Goal: Task Accomplishment & Management: Complete application form

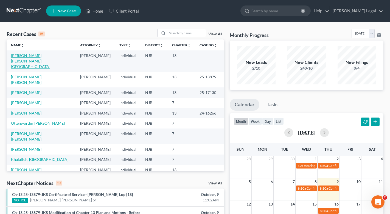
click at [37, 56] on link "[PERSON_NAME] [PERSON_NAME][GEOGRAPHIC_DATA]" at bounding box center [30, 61] width 39 height 16
select select "11"
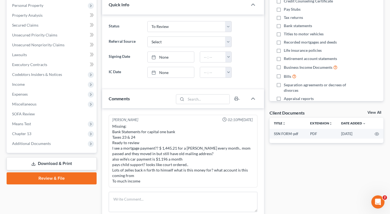
scroll to position [83, 0]
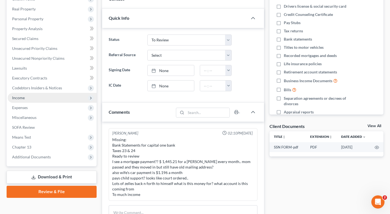
click at [29, 100] on span "Income" at bounding box center [52, 98] width 89 height 10
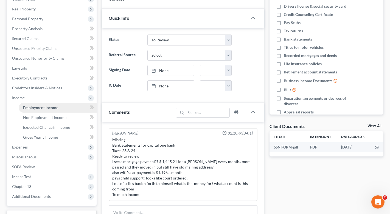
click at [43, 108] on span "Employment Income" at bounding box center [40, 107] width 35 height 5
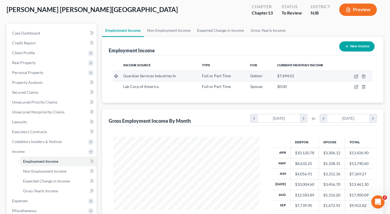
scroll to position [30, 0]
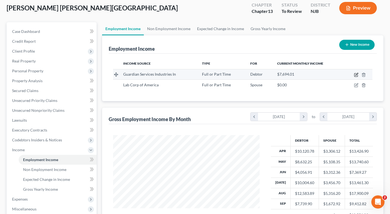
click at [355, 75] on icon "button" at bounding box center [356, 75] width 4 height 4
select select "0"
select select "35"
select select "3"
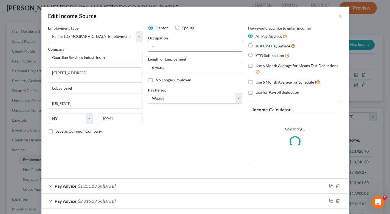
click at [166, 48] on input "text" at bounding box center [195, 46] width 94 height 10
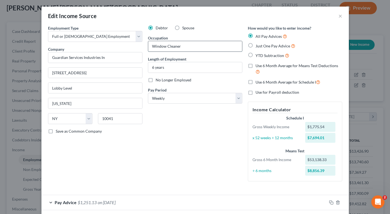
type input "Window Cleaner"
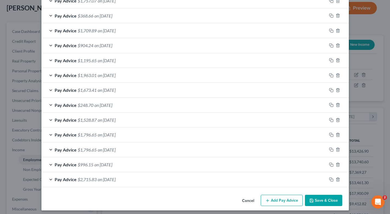
scroll to position [396, 0]
click at [323, 200] on button "Save & Close" at bounding box center [323, 201] width 37 height 12
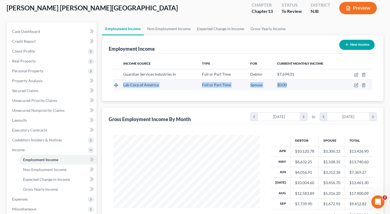
drag, startPoint x: 121, startPoint y: 83, endPoint x: 296, endPoint y: 88, distance: 175.5
click at [296, 88] on tr "Lab Corp of America Full or Part Time Spouse $0.00" at bounding box center [242, 85] width 259 height 10
click at [296, 88] on td "$0.00" at bounding box center [308, 85] width 70 height 10
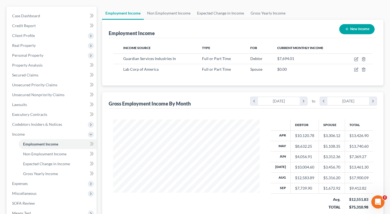
scroll to position [43, 0]
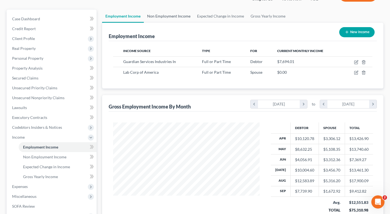
click at [169, 13] on link "Non Employment Income" at bounding box center [169, 16] width 50 height 13
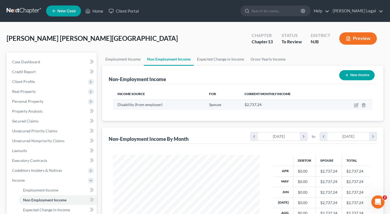
scroll to position [98, 158]
click at [355, 105] on icon "button" at bounding box center [356, 105] width 4 height 4
select select "1"
select select "3"
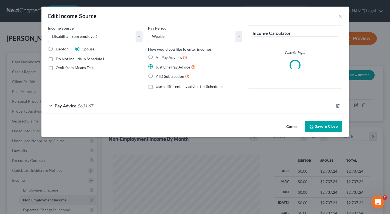
click at [51, 103] on div "Pay Advice $631.67" at bounding box center [187, 106] width 292 height 15
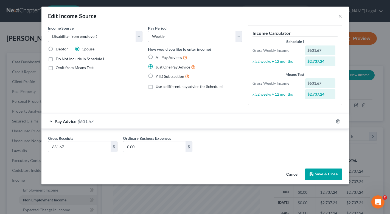
click at [295, 175] on button "Cancel" at bounding box center [292, 174] width 21 height 11
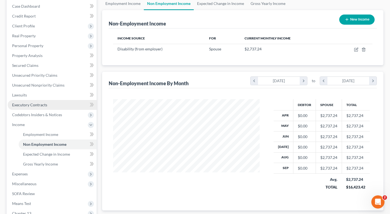
scroll to position [65, 0]
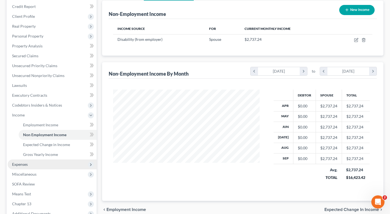
click at [23, 163] on span "Expenses" at bounding box center [20, 164] width 16 height 5
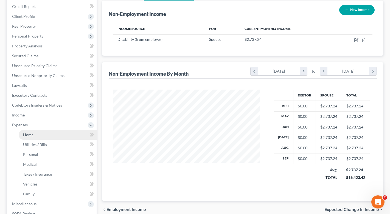
click at [32, 134] on span "Home" at bounding box center [28, 135] width 10 height 5
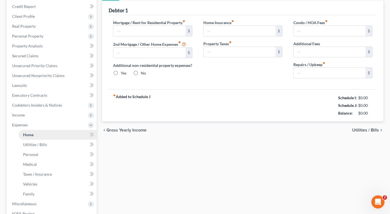
scroll to position [19, 0]
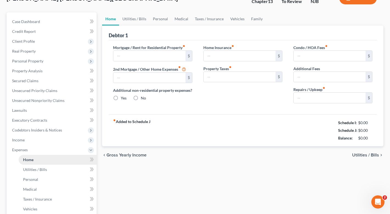
type input "1,445.21"
type input "0.00"
radio input "true"
type input "0.00"
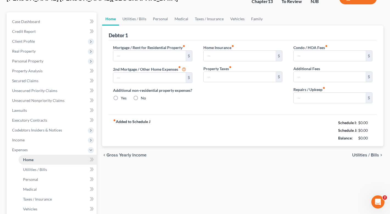
type input "0.00"
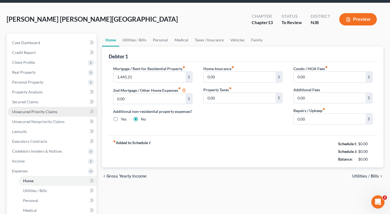
scroll to position [0, 0]
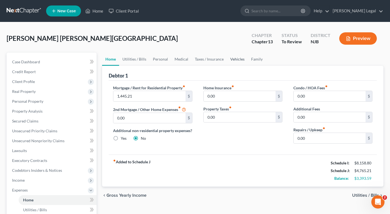
click at [234, 60] on link "Vehicles" at bounding box center [237, 59] width 21 height 13
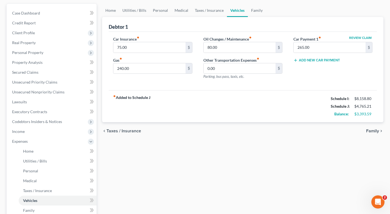
scroll to position [43, 0]
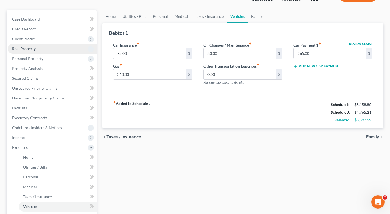
click at [35, 48] on span "Real Property" at bounding box center [24, 48] width 24 height 5
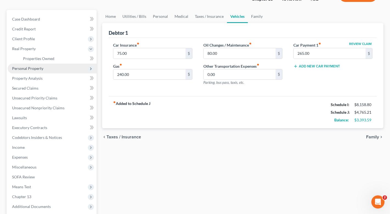
click at [31, 67] on span "Personal Property" at bounding box center [27, 68] width 31 height 5
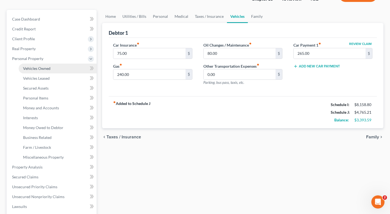
click at [36, 72] on link "Vehicles Owned" at bounding box center [58, 69] width 78 height 10
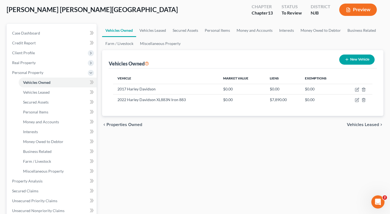
scroll to position [29, 0]
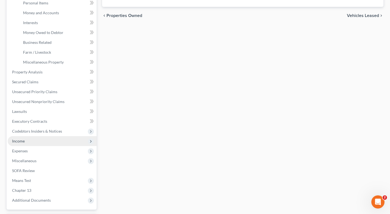
click at [33, 144] on span "Income" at bounding box center [52, 141] width 89 height 10
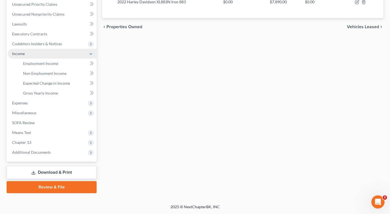
scroll to position [127, 0]
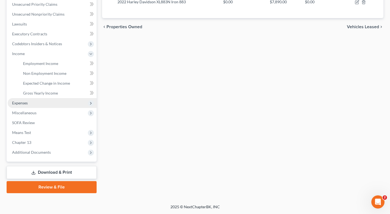
click at [33, 106] on span "Expenses" at bounding box center [52, 103] width 89 height 10
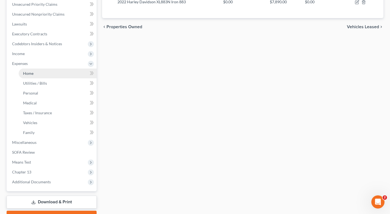
click at [34, 72] on link "Home" at bounding box center [58, 74] width 78 height 10
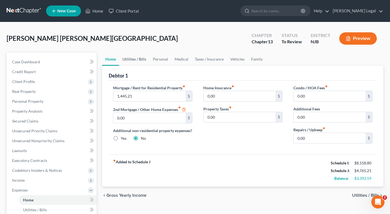
click at [138, 57] on link "Utilities / Bills" at bounding box center [134, 59] width 30 height 13
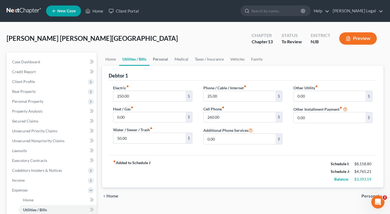
click at [161, 61] on link "Personal" at bounding box center [161, 59] width 22 height 13
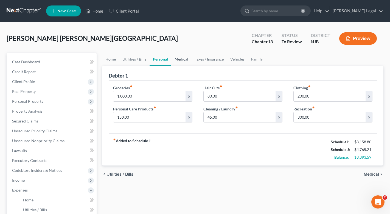
click at [181, 60] on link "Medical" at bounding box center [181, 59] width 20 height 13
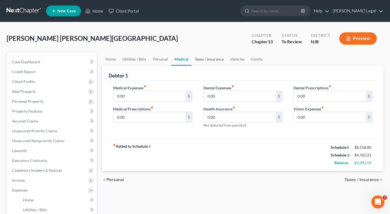
click at [206, 59] on link "Taxes / Insurance" at bounding box center [209, 59] width 35 height 13
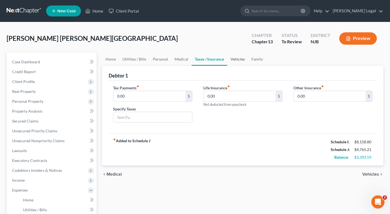
click at [231, 59] on link "Vehicles" at bounding box center [237, 59] width 21 height 13
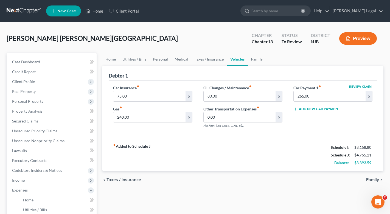
click at [251, 60] on link "Family" at bounding box center [257, 59] width 18 height 13
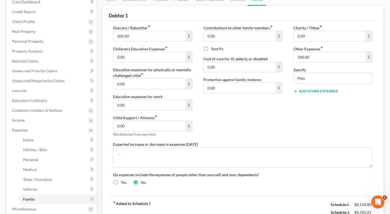
scroll to position [65, 0]
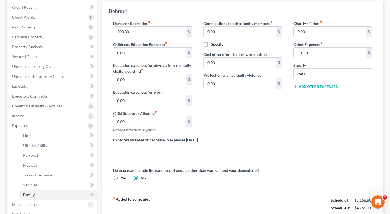
click at [150, 122] on input "0.00" at bounding box center [149, 122] width 72 height 10
type input "450"
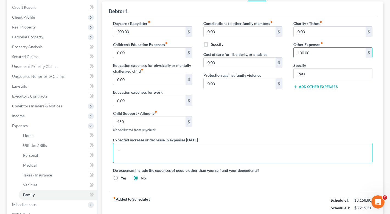
click at [161, 151] on textarea at bounding box center [242, 153] width 259 height 20
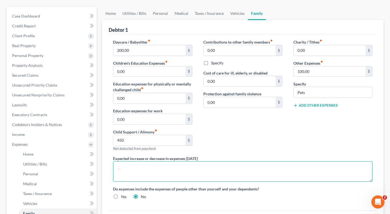
scroll to position [43, 0]
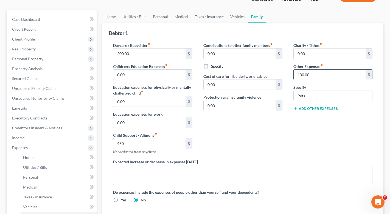
click at [302, 75] on input "100.00" at bounding box center [330, 75] width 72 height 10
type input "150.00"
click at [310, 96] on input "Pets" at bounding box center [333, 96] width 79 height 10
click at [244, 102] on input "0.00" at bounding box center [240, 105] width 72 height 10
click at [238, 80] on input "0.00" at bounding box center [240, 85] width 72 height 10
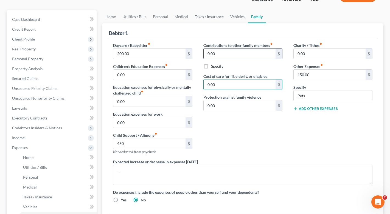
click at [233, 55] on input "0.00" at bounding box center [240, 54] width 72 height 10
click at [317, 97] on input "Pets" at bounding box center [333, 96] width 79 height 10
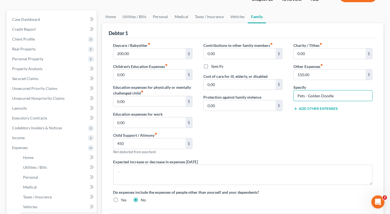
type input "Pets - Golden Doodle"
click at [267, 143] on div "Contributions to other family members fiber_manual_record 0.00 $ Specify Cost o…" at bounding box center [243, 101] width 90 height 117
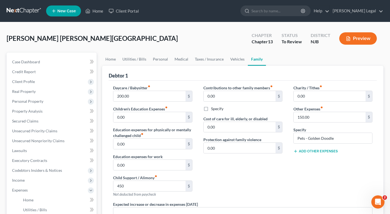
scroll to position [0, 0]
click at [240, 65] on link "Vehicles" at bounding box center [237, 59] width 21 height 13
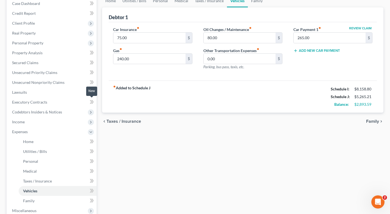
scroll to position [60, 0]
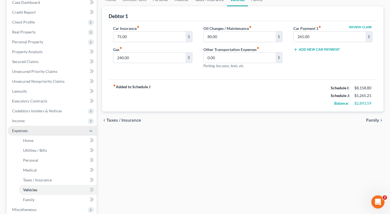
click at [93, 132] on icon at bounding box center [91, 131] width 6 height 6
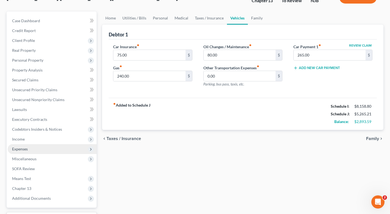
scroll to position [39, 0]
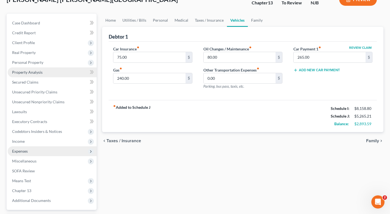
click at [25, 76] on link "Property Analysis" at bounding box center [52, 73] width 89 height 10
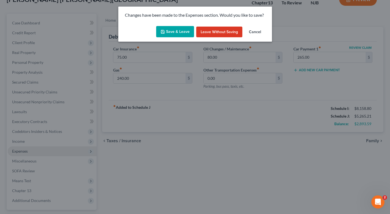
click at [179, 29] on button "Save & Leave" at bounding box center [175, 32] width 38 height 12
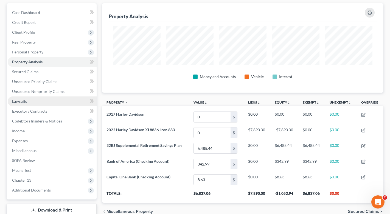
scroll to position [45, 0]
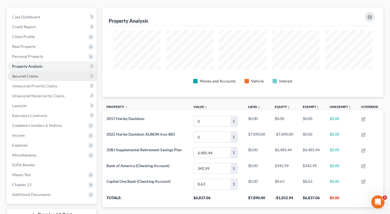
click at [27, 77] on span "Secured Claims" at bounding box center [25, 76] width 26 height 5
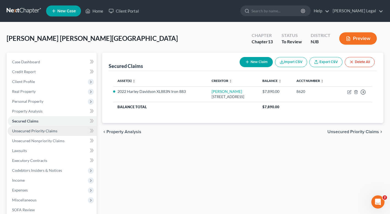
click at [30, 131] on span "Unsecured Priority Claims" at bounding box center [34, 131] width 45 height 5
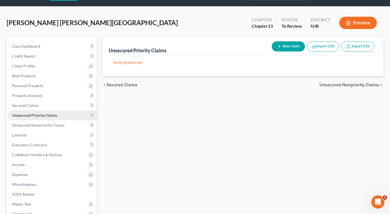
scroll to position [22, 0]
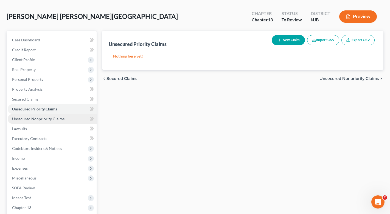
click at [28, 120] on span "Unsecured Nonpriority Claims" at bounding box center [38, 119] width 52 height 5
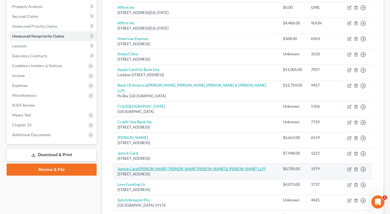
scroll to position [104, 0]
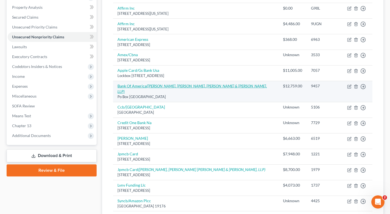
click at [179, 84] on icon "([PERSON_NAME], [PERSON_NAME], [PERSON_NAME] & [PERSON_NAME], LLP)" at bounding box center [191, 89] width 149 height 10
select select "45"
select select "2"
select select "0"
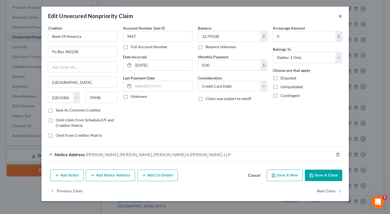
click at [340, 16] on button "×" at bounding box center [340, 16] width 4 height 7
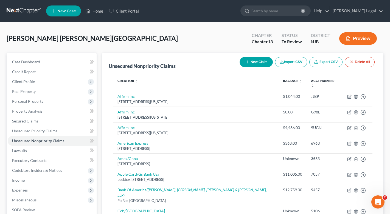
scroll to position [0, 0]
click at [100, 151] on div "Unsecured Nonpriority Claims New Claim Import CSV Export CSV Delete All Credito…" at bounding box center [242, 204] width 287 height 302
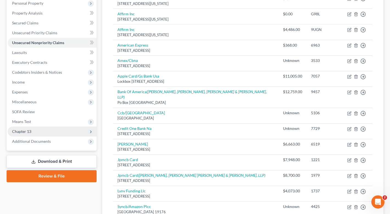
scroll to position [97, 0]
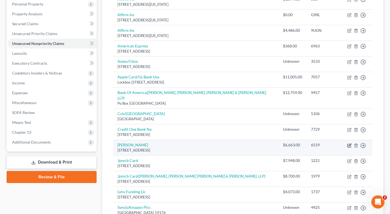
click at [349, 144] on icon "button" at bounding box center [349, 146] width 4 height 4
select select "31"
select select "0"
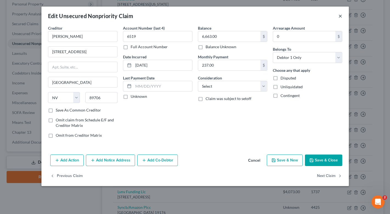
click at [340, 16] on button "×" at bounding box center [340, 16] width 4 height 7
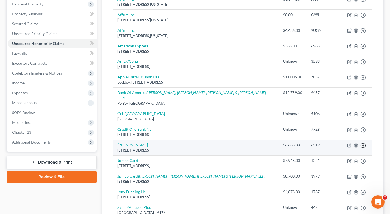
click at [364, 146] on line "button" at bounding box center [363, 146] width 2 height 0
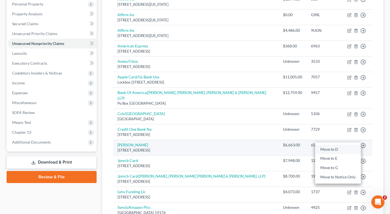
click at [340, 145] on link "Move to D" at bounding box center [338, 149] width 46 height 9
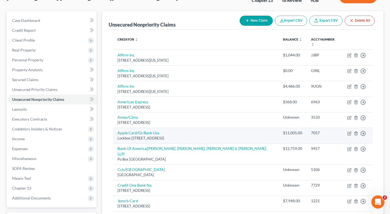
scroll to position [49, 0]
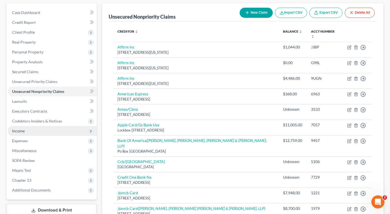
click at [18, 132] on span "Income" at bounding box center [18, 131] width 13 height 5
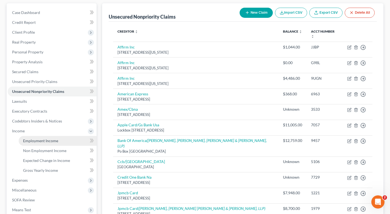
click at [36, 140] on span "Employment Income" at bounding box center [40, 141] width 35 height 5
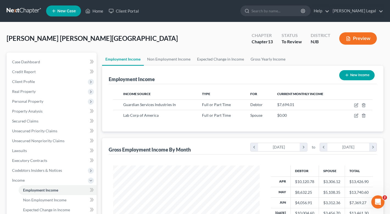
scroll to position [98, 158]
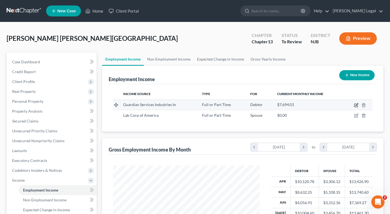
click at [357, 106] on icon "button" at bounding box center [356, 104] width 2 height 2
select select "0"
select select "35"
select select "3"
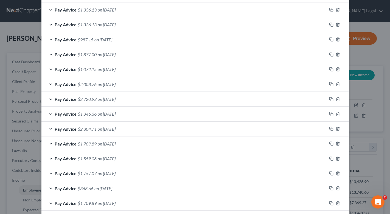
scroll to position [208, 0]
click at [49, 112] on div "Pay Advice $2,720.93 on [DATE]" at bounding box center [183, 114] width 285 height 15
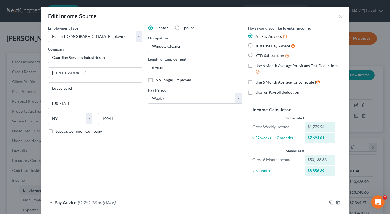
scroll to position [0, 0]
click at [340, 17] on button "×" at bounding box center [340, 16] width 4 height 7
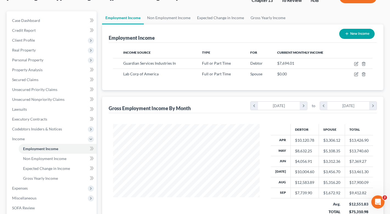
scroll to position [43, 0]
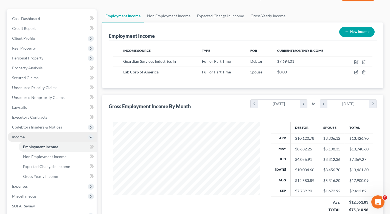
click at [91, 138] on polyline at bounding box center [91, 137] width 2 height 1
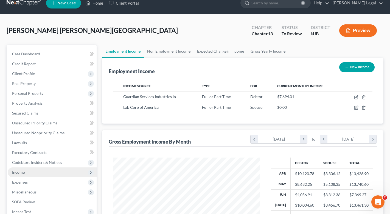
scroll to position [9, 0]
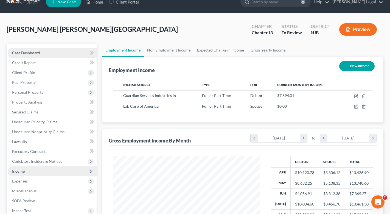
click at [32, 54] on span "Case Dashboard" at bounding box center [26, 53] width 28 height 5
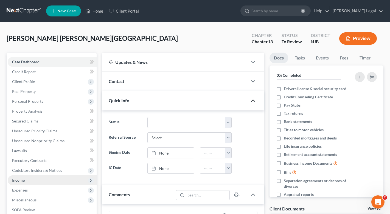
click at [252, 102] on icon "button" at bounding box center [253, 100] width 7 height 7
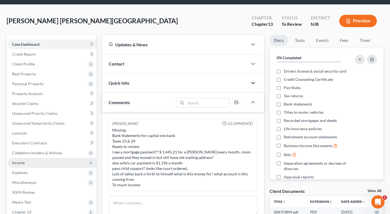
scroll to position [24, 0]
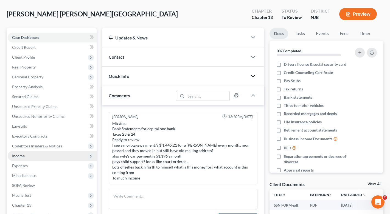
click at [25, 155] on span "Income" at bounding box center [52, 156] width 89 height 10
click at [24, 158] on span "Income" at bounding box center [52, 156] width 89 height 10
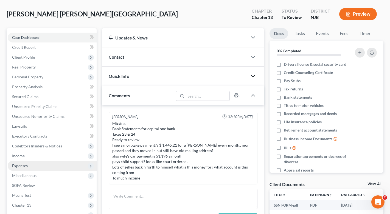
click at [22, 166] on span "Expenses" at bounding box center [20, 166] width 16 height 5
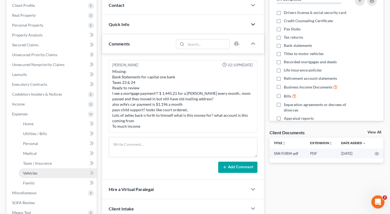
scroll to position [79, 0]
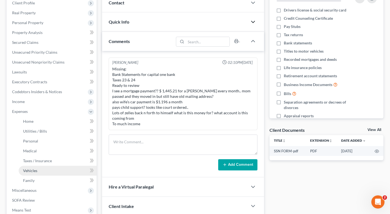
click at [36, 175] on link "Vehicles" at bounding box center [58, 171] width 78 height 10
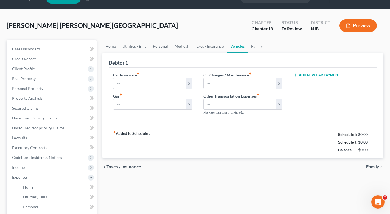
type input "75.00"
type input "240.00"
type input "80.00"
type input "0.00"
